Goal: Navigation & Orientation: Go to known website

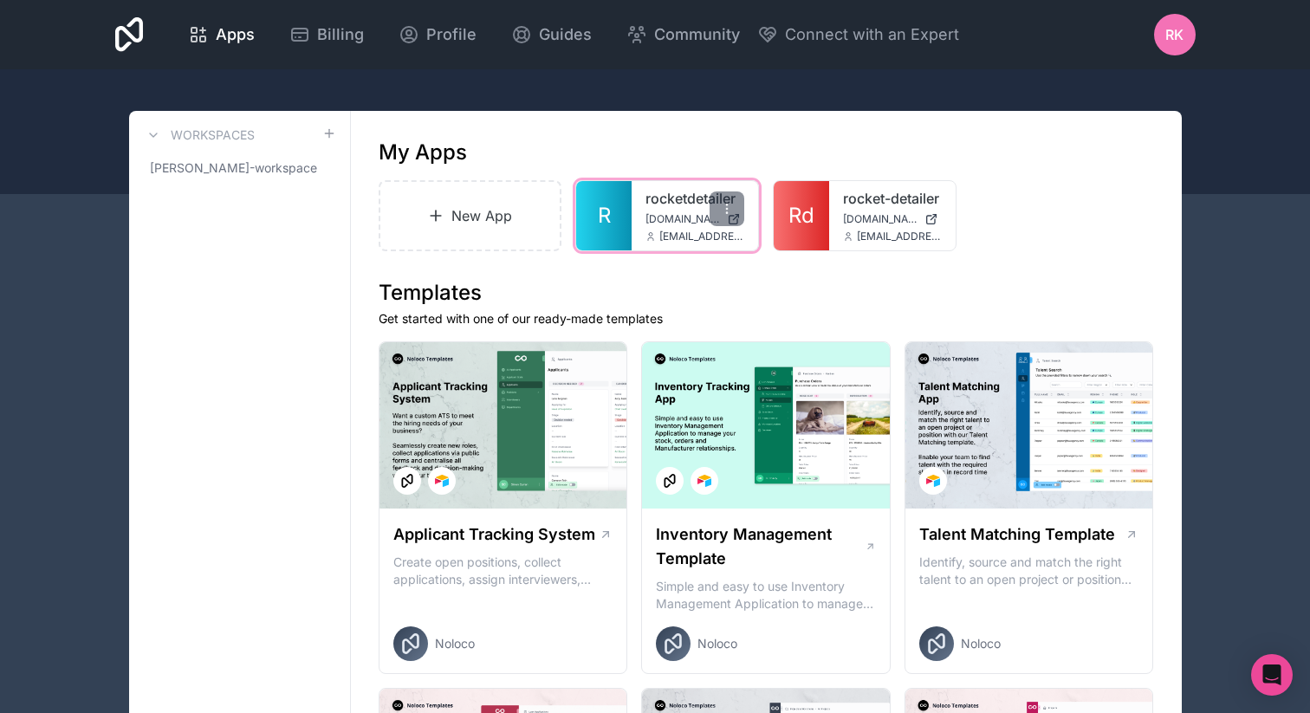
click at [684, 217] on span "[DOMAIN_NAME]" at bounding box center [682, 219] width 75 height 14
click at [254, 165] on span "[PERSON_NAME]-workspace" at bounding box center [229, 167] width 159 height 17
click at [652, 212] on span "[DOMAIN_NAME]" at bounding box center [682, 219] width 75 height 14
